Goal: Transaction & Acquisition: Download file/media

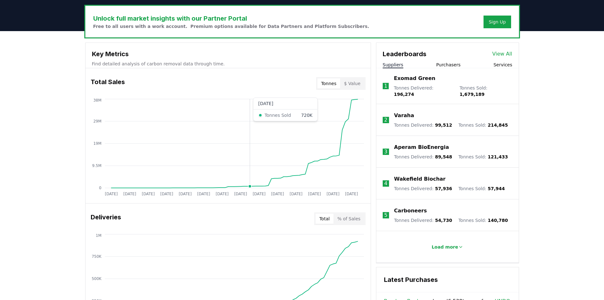
scroll to position [524, 0]
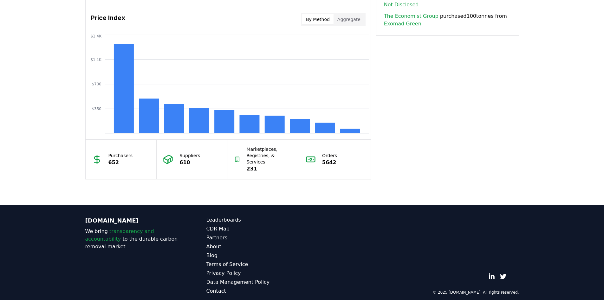
click at [260, 155] on p "Marketplaces, Registries, & Services" at bounding box center [270, 155] width 46 height 19
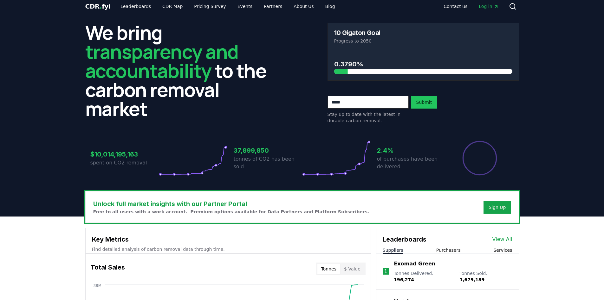
scroll to position [0, 0]
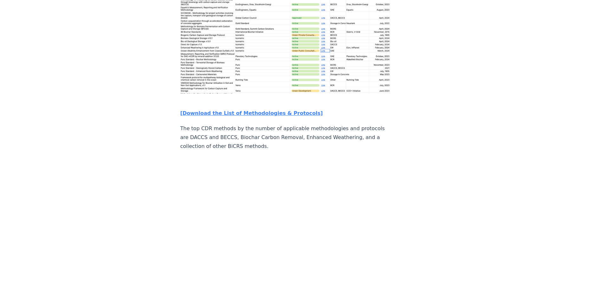
scroll to position [1046, 0]
click at [216, 111] on strong "[Download the List of Methodologies & Protocols]" at bounding box center [251, 114] width 143 height 6
